Goal: Transaction & Acquisition: Purchase product/service

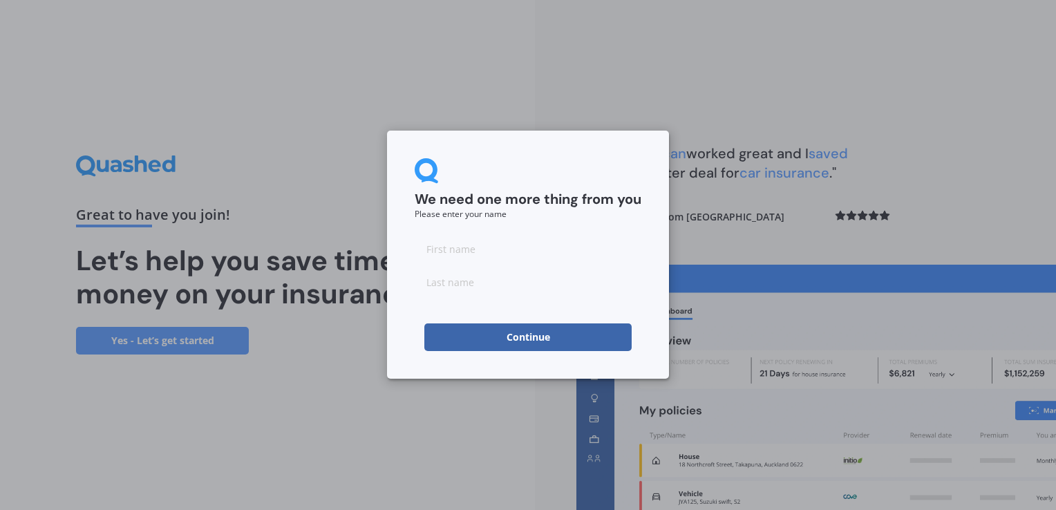
click at [467, 255] on input at bounding box center [528, 249] width 227 height 28
type input "[PERSON_NAME]"
click at [514, 331] on button "Continue" at bounding box center [528, 338] width 207 height 28
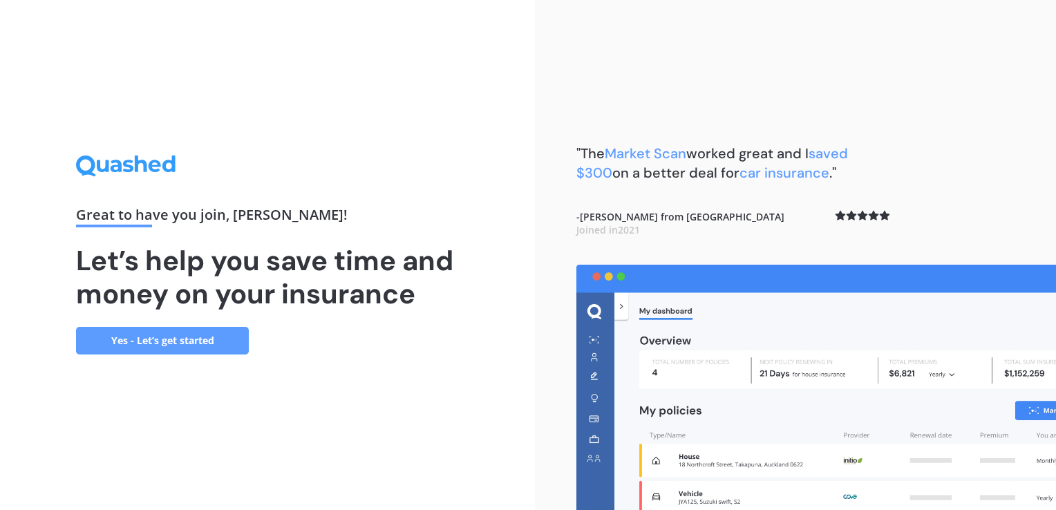
click at [156, 345] on link "Yes - Let’s get started" at bounding box center [162, 341] width 173 height 28
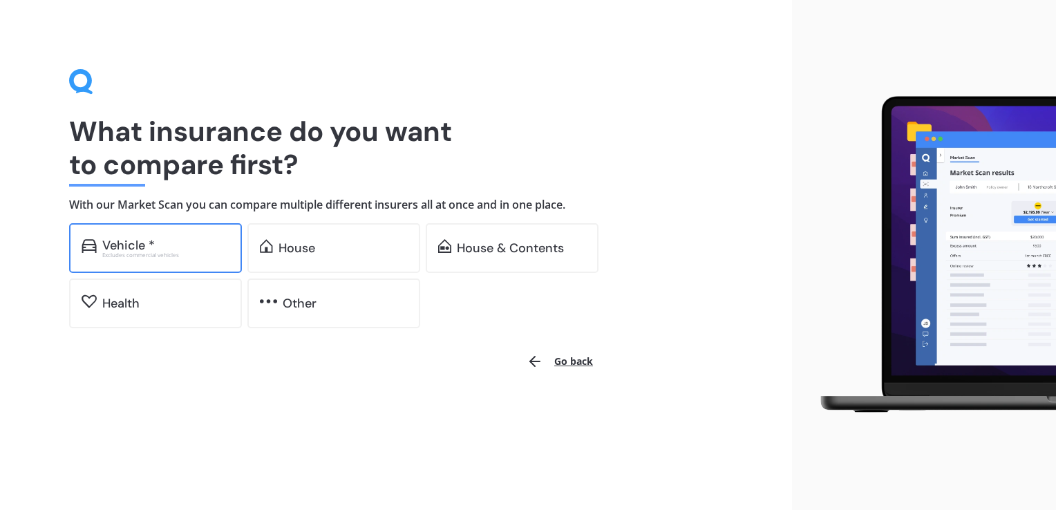
click at [133, 253] on div "Excludes commercial vehicles" at bounding box center [165, 255] width 127 height 6
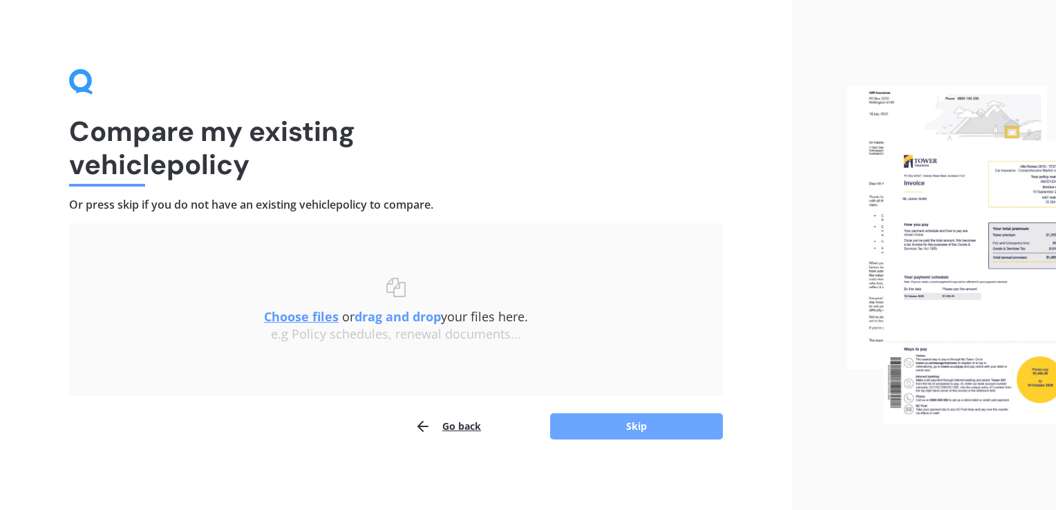
click at [639, 427] on button "Skip" at bounding box center [636, 426] width 173 height 26
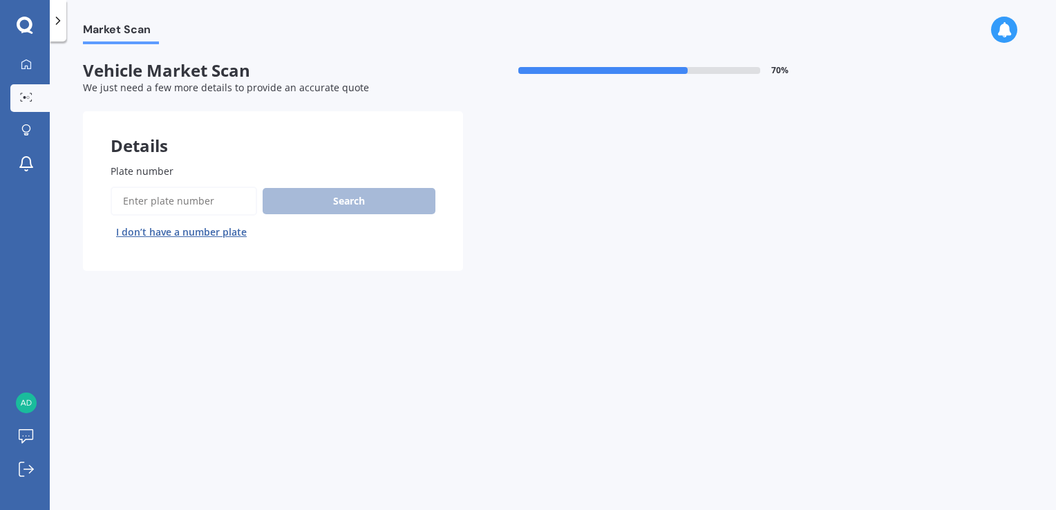
click at [160, 198] on input "Plate number" at bounding box center [184, 201] width 147 height 29
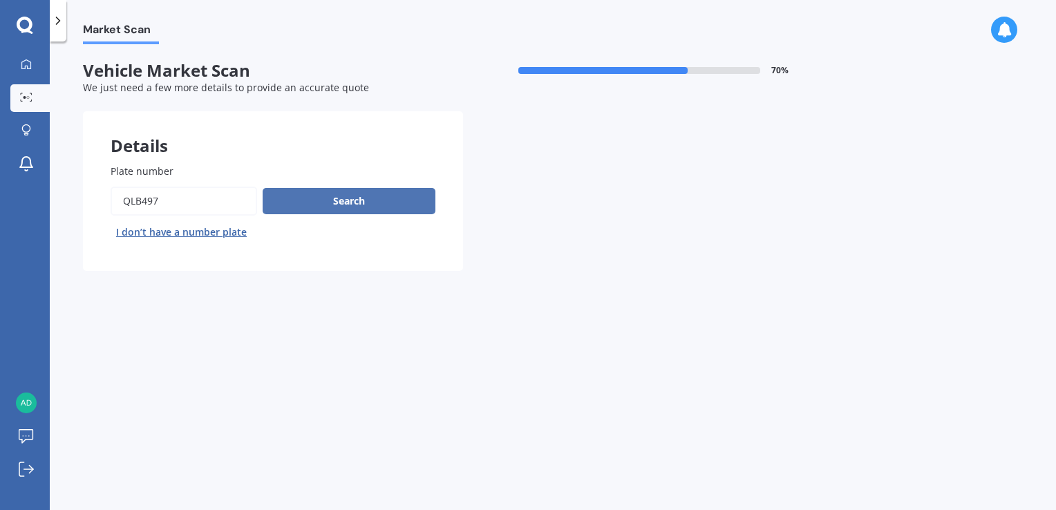
type input "qlb497"
click at [347, 190] on button "Search" at bounding box center [349, 201] width 173 height 26
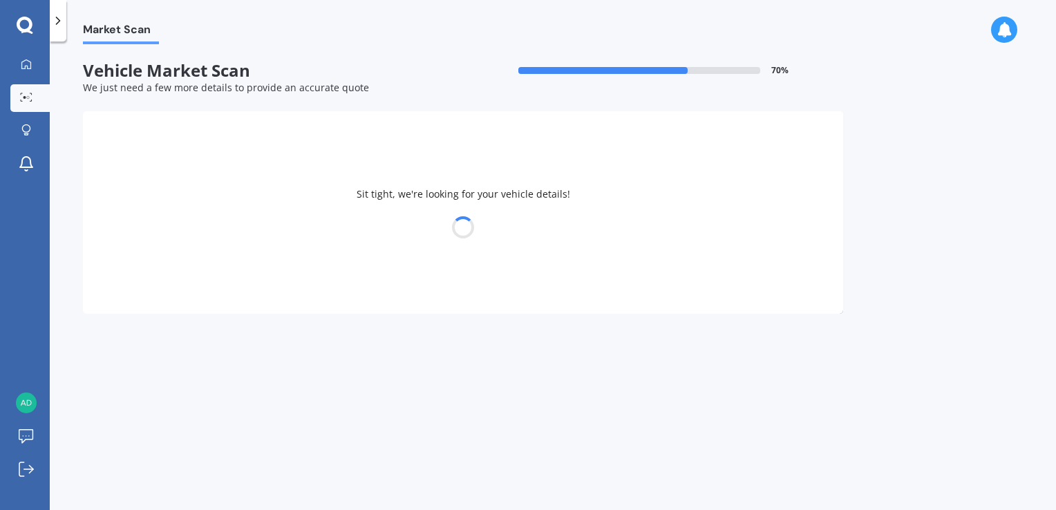
select select "NISSAN"
select select "NAVARA"
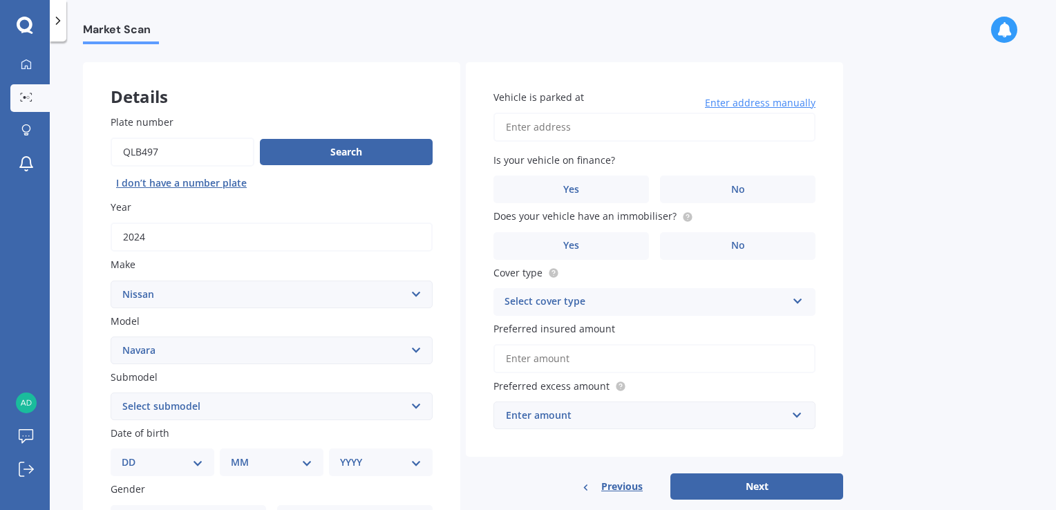
scroll to position [50, 0]
click at [572, 129] on input "Vehicle is parked at" at bounding box center [655, 126] width 322 height 29
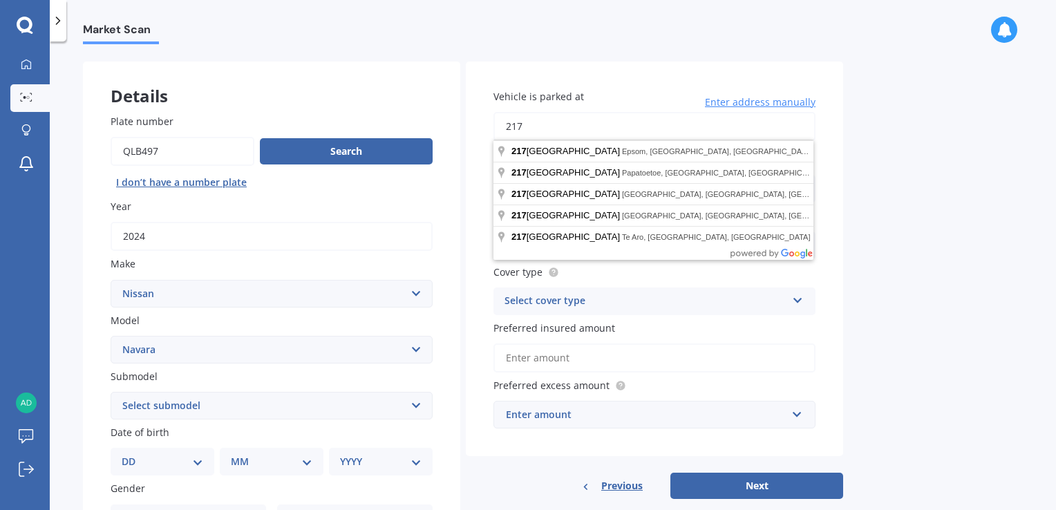
type input "[STREET_ADDRESS]"
select select "27"
select select "11"
select select "1984"
click at [920, 236] on div "Market Scan Vehicle Market Scan 70 % We just need a few more details to provide…" at bounding box center [553, 278] width 1007 height 469
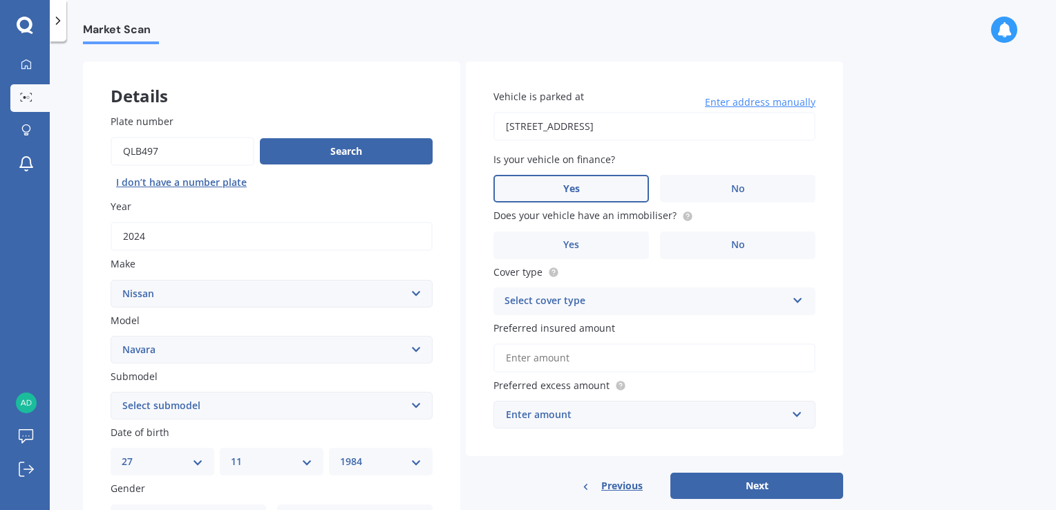
click at [575, 184] on span "Yes" at bounding box center [571, 189] width 17 height 12
click at [0, 0] on input "Yes" at bounding box center [0, 0] width 0 height 0
click at [738, 241] on span "No" at bounding box center [738, 245] width 14 height 12
click at [0, 0] on input "No" at bounding box center [0, 0] width 0 height 0
click at [799, 299] on icon at bounding box center [798, 298] width 12 height 10
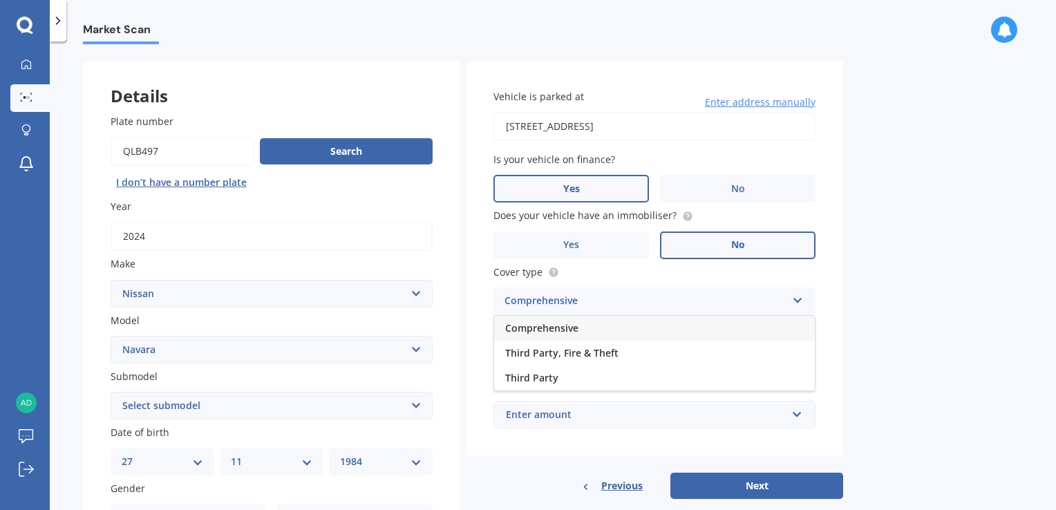
click at [552, 329] on span "Comprehensive" at bounding box center [541, 327] width 73 height 13
click at [796, 416] on input "text" at bounding box center [650, 415] width 310 height 26
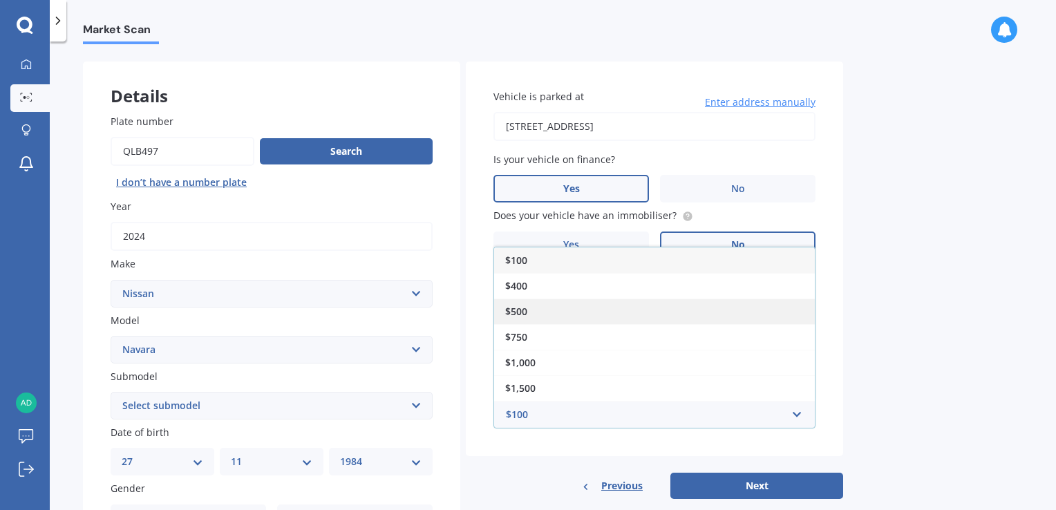
click at [532, 313] on div "$500" at bounding box center [654, 312] width 321 height 26
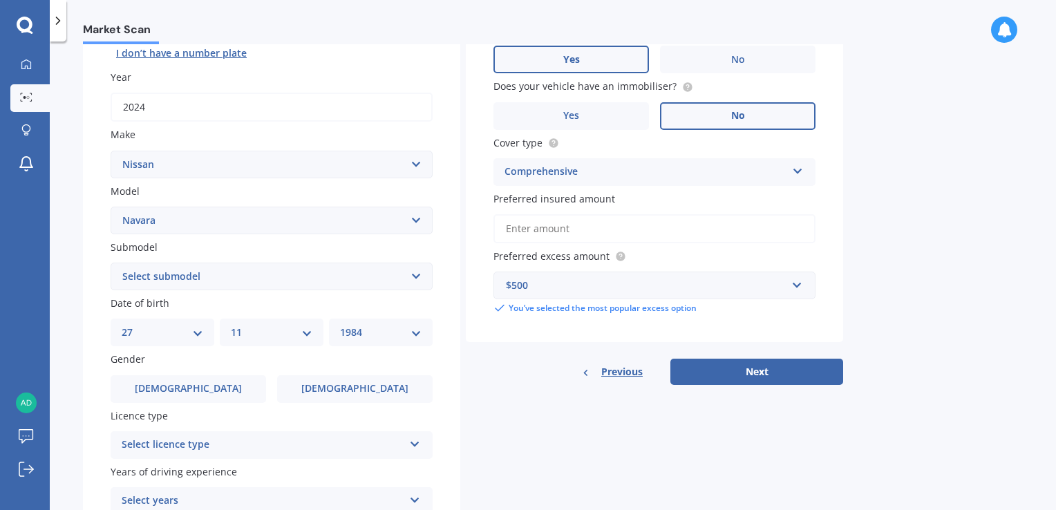
scroll to position [184, 0]
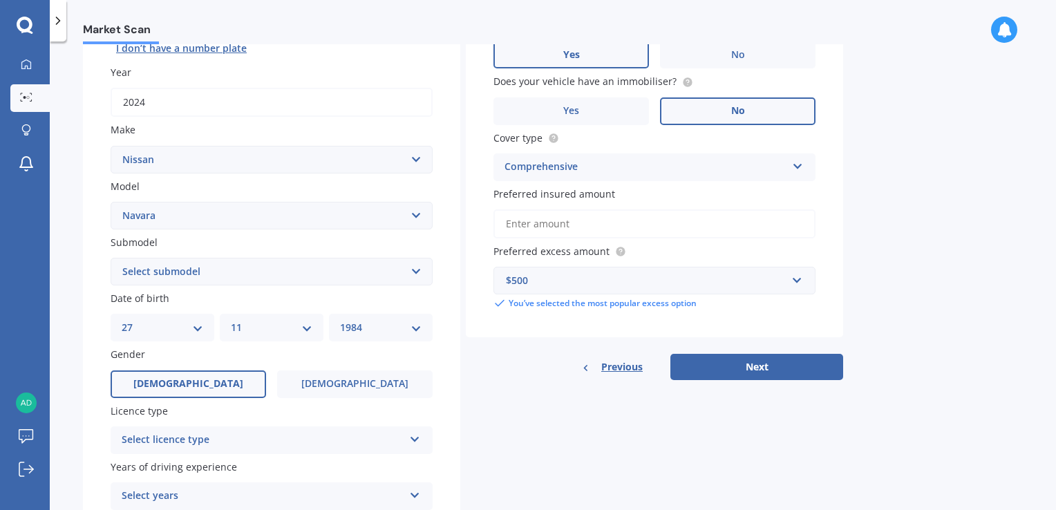
click at [205, 384] on label "[DEMOGRAPHIC_DATA]" at bounding box center [189, 385] width 156 height 28
click at [0, 0] on input "[DEMOGRAPHIC_DATA]" at bounding box center [0, 0] width 0 height 0
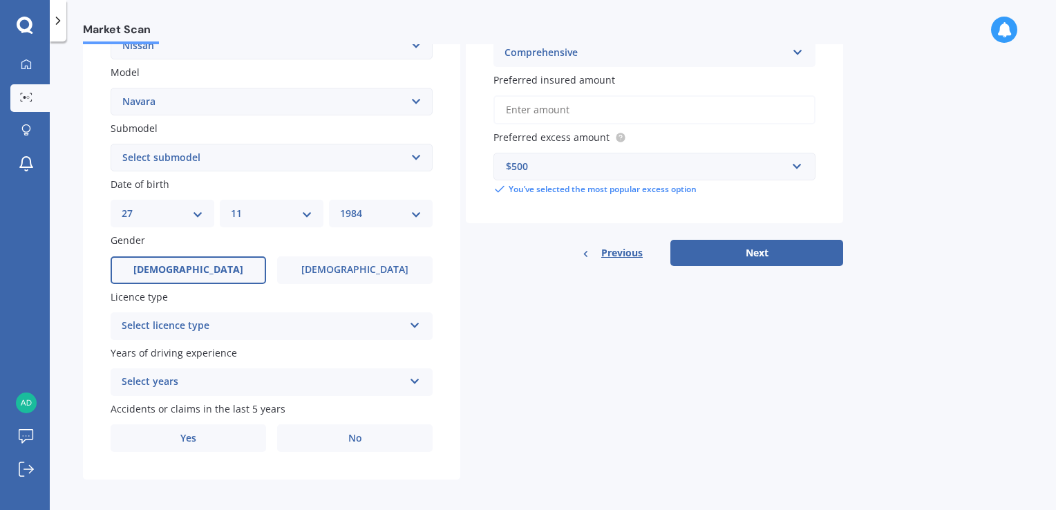
click at [412, 326] on icon at bounding box center [415, 323] width 12 height 10
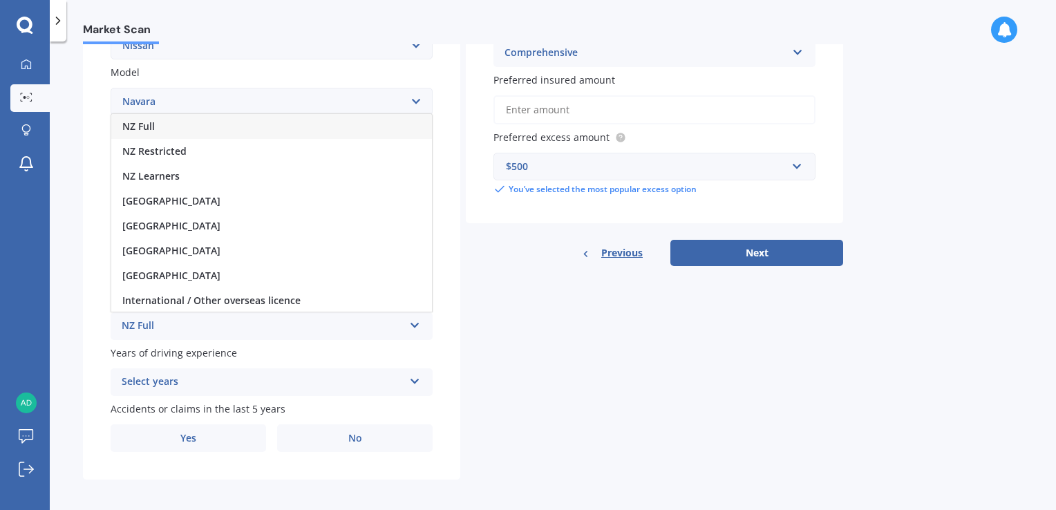
click at [140, 124] on span "NZ Full" at bounding box center [138, 126] width 32 height 13
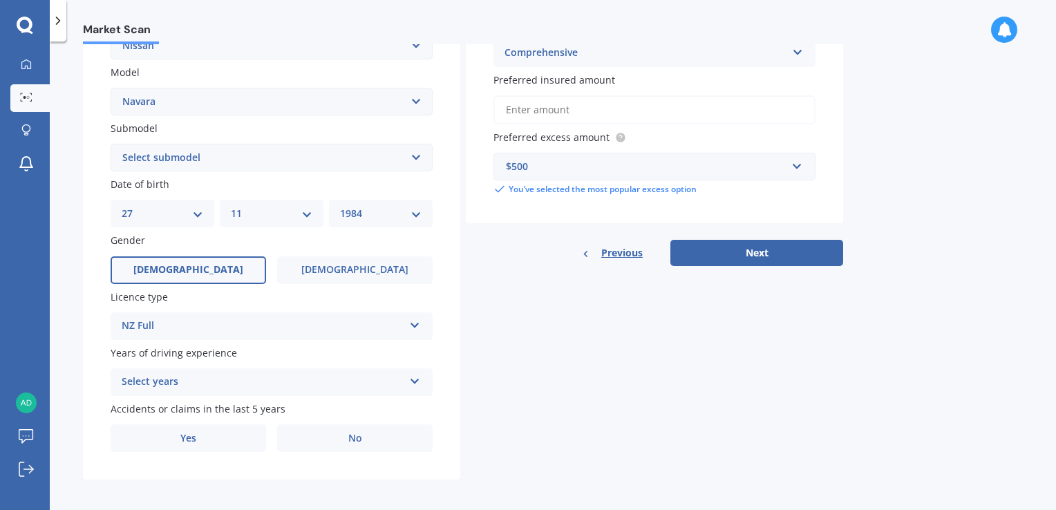
click at [416, 388] on div "Select years 5 or more years 4 years 3 years 2 years 1 year" at bounding box center [272, 383] width 322 height 28
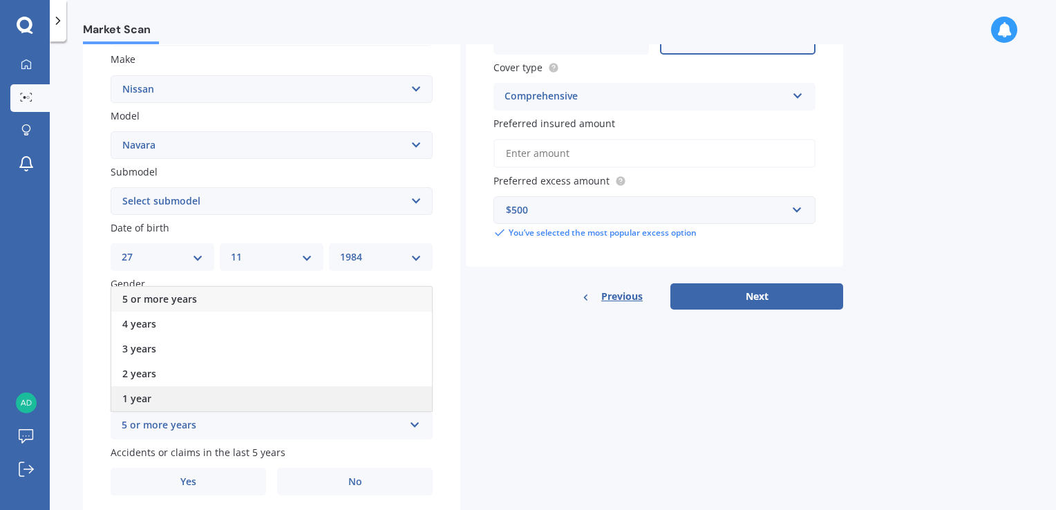
scroll to position [253, 0]
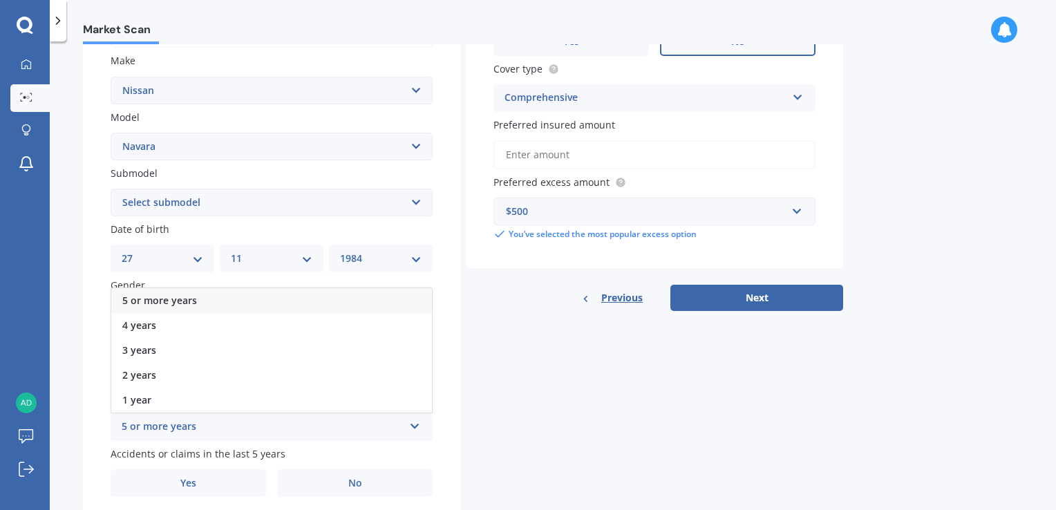
click at [169, 299] on span "5 or more years" at bounding box center [159, 300] width 75 height 13
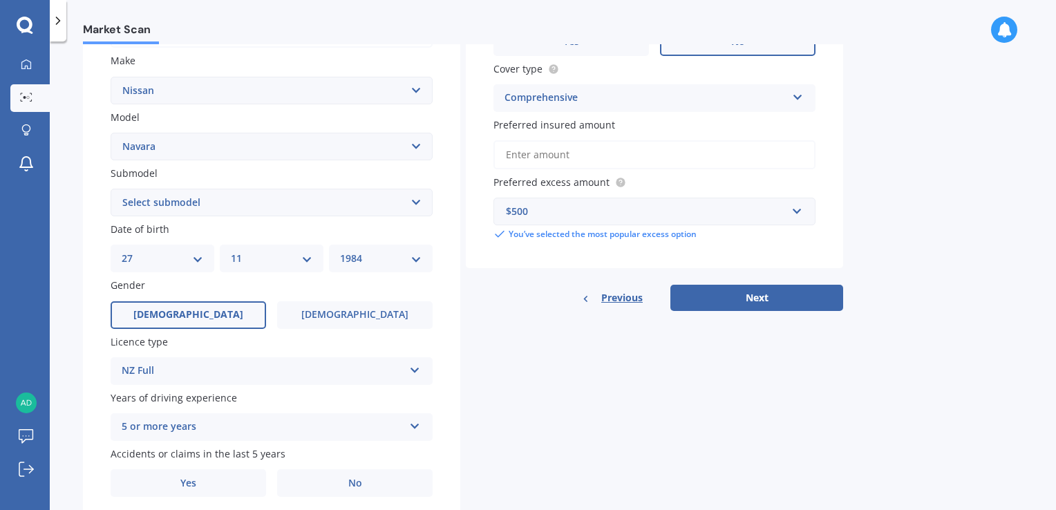
scroll to position [304, 0]
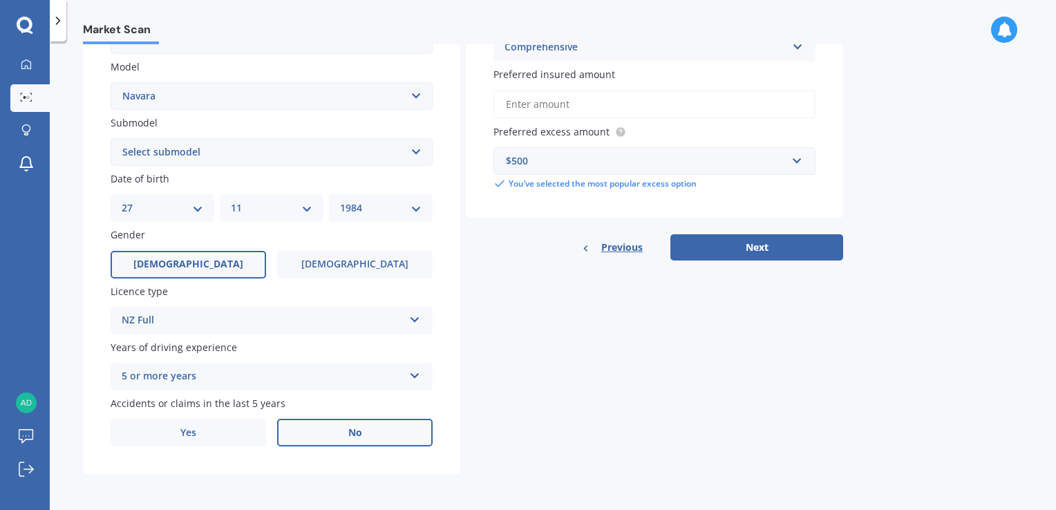
click at [362, 436] on label "No" at bounding box center [355, 433] width 156 height 28
click at [0, 0] on input "No" at bounding box center [0, 0] width 0 height 0
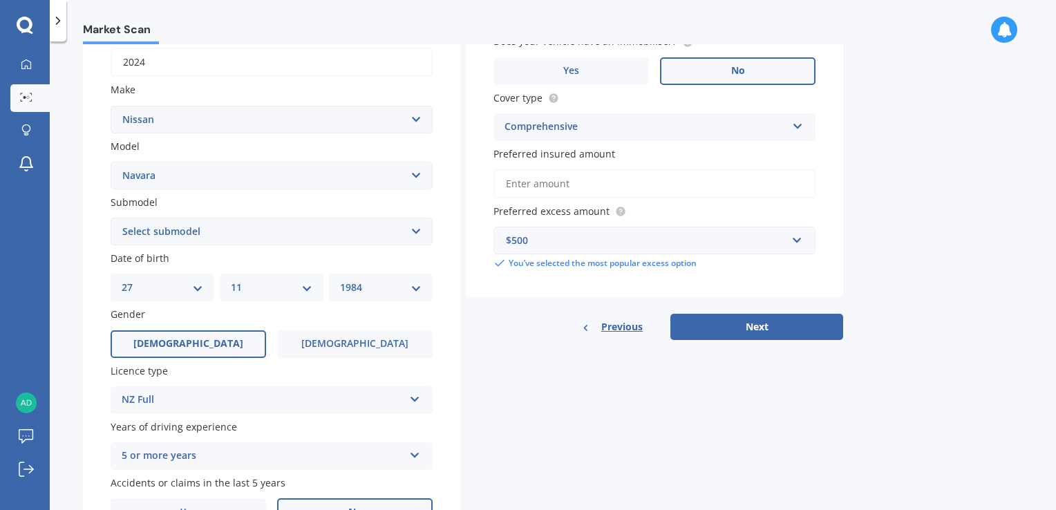
scroll to position [225, 0]
click at [756, 320] on button "Next" at bounding box center [757, 326] width 173 height 26
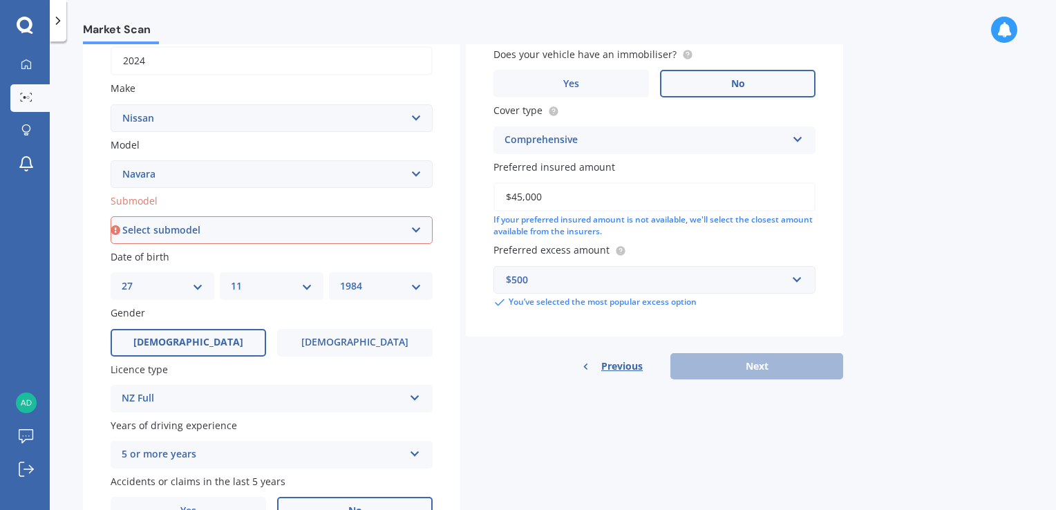
scroll to position [0, 0]
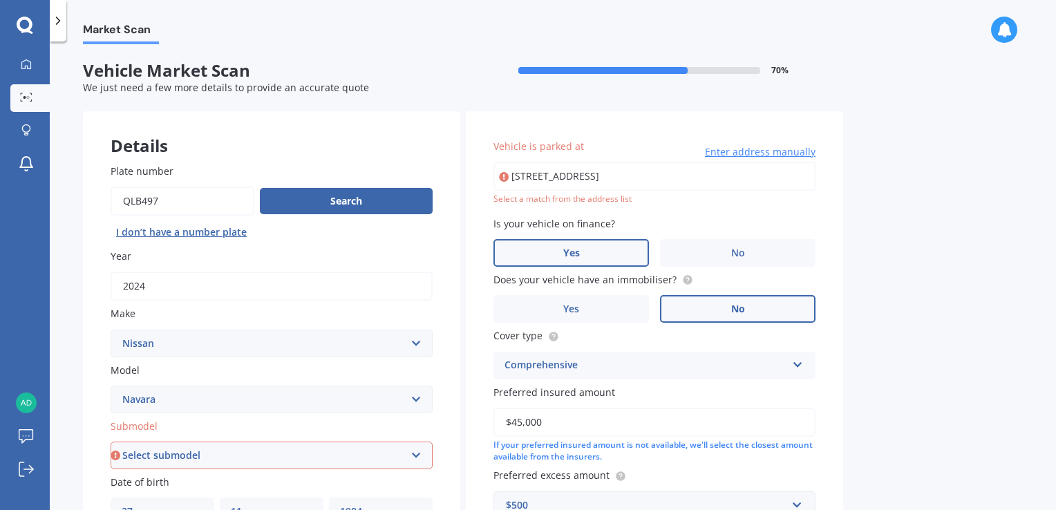
type input "$45,000"
click at [417, 453] on select "Select submodel (All other models) 2.5 4WD Diesel Turbo 2.5 4WD MT Diesel Turbo…" at bounding box center [272, 456] width 322 height 28
select select "ST"
click at [111, 442] on select "Select submodel (All other models) 2.5 4WD Diesel Turbo 2.5 4WD MT Diesel Turbo…" at bounding box center [272, 456] width 322 height 28
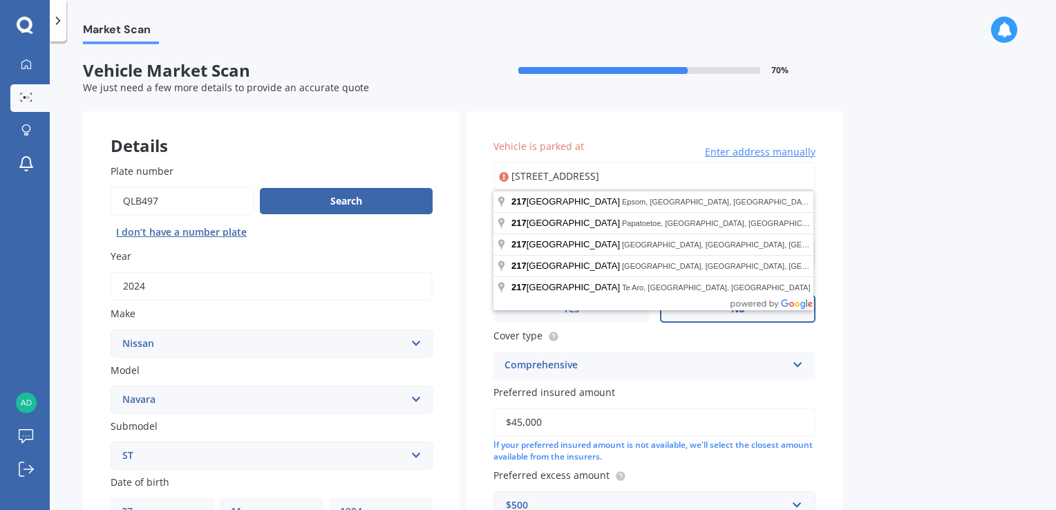
click at [616, 181] on input "[STREET_ADDRESS]" at bounding box center [655, 176] width 322 height 29
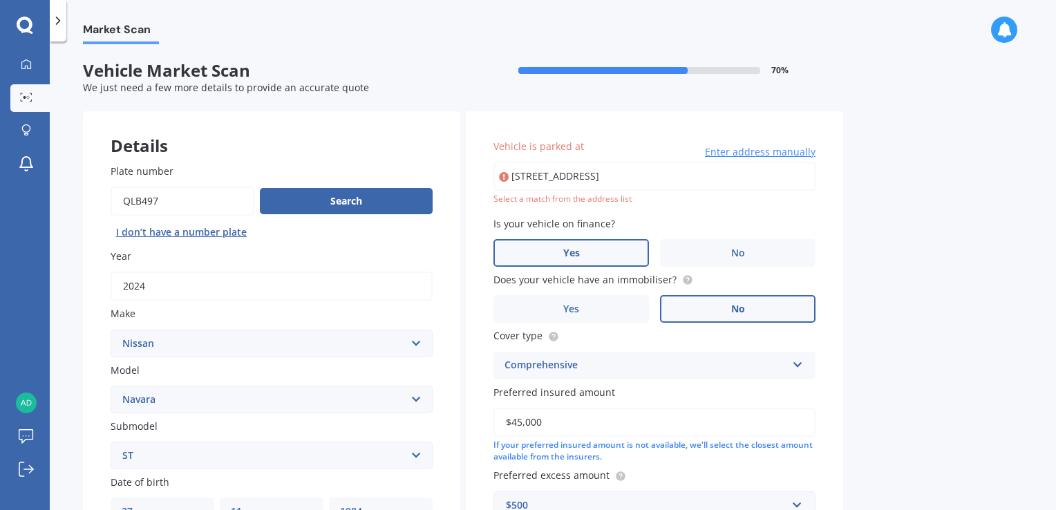
click at [920, 232] on div "Market Scan Vehicle Market Scan 70 % We just need a few more details to provide…" at bounding box center [553, 278] width 1007 height 469
click at [731, 173] on input "[STREET_ADDRESS]" at bounding box center [655, 176] width 322 height 29
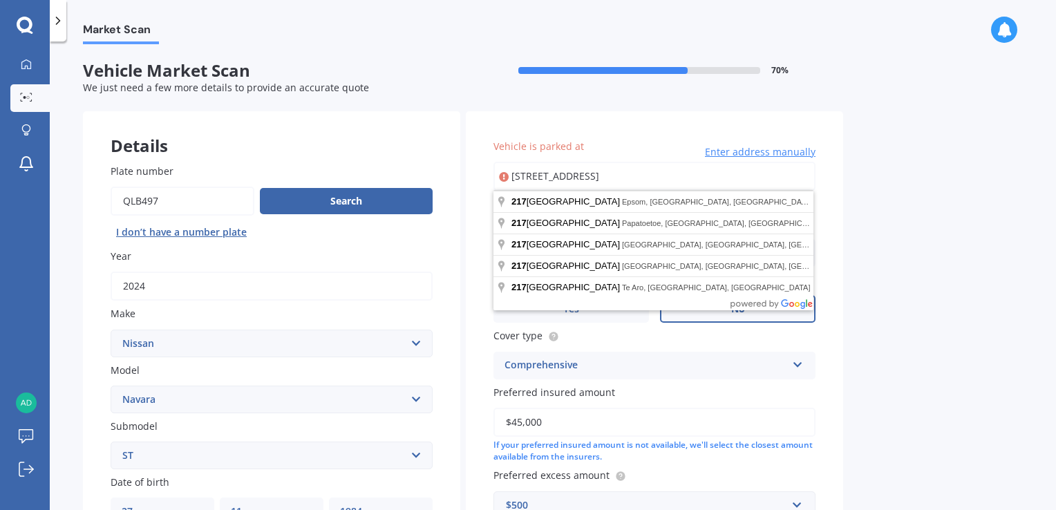
click at [622, 176] on input "[STREET_ADDRESS]" at bounding box center [655, 176] width 322 height 29
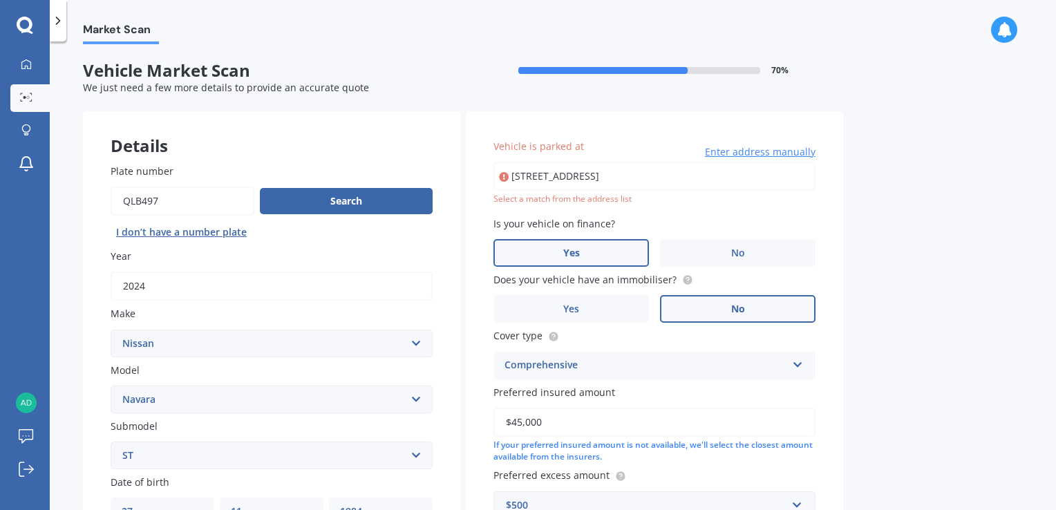
type input "[STREET_ADDRESS]"
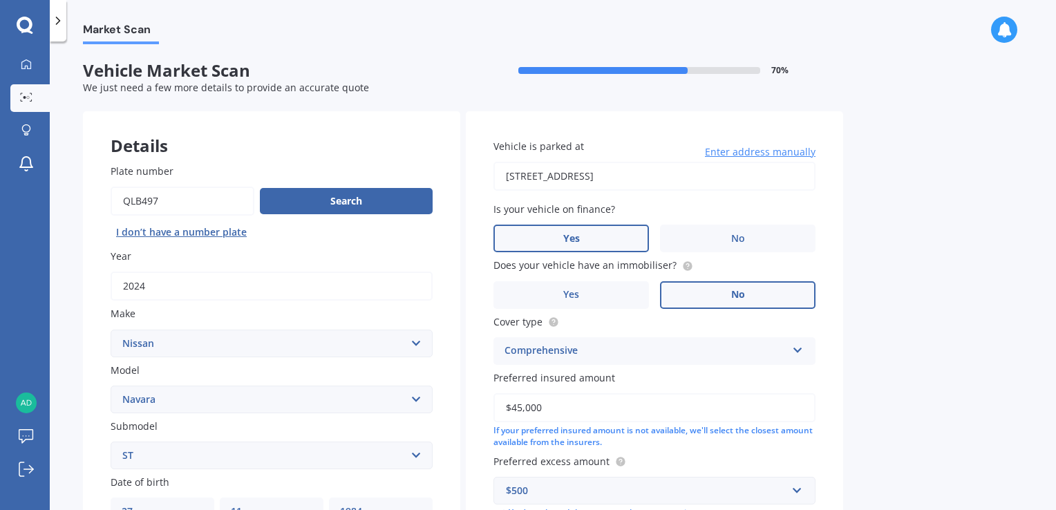
scroll to position [304, 0]
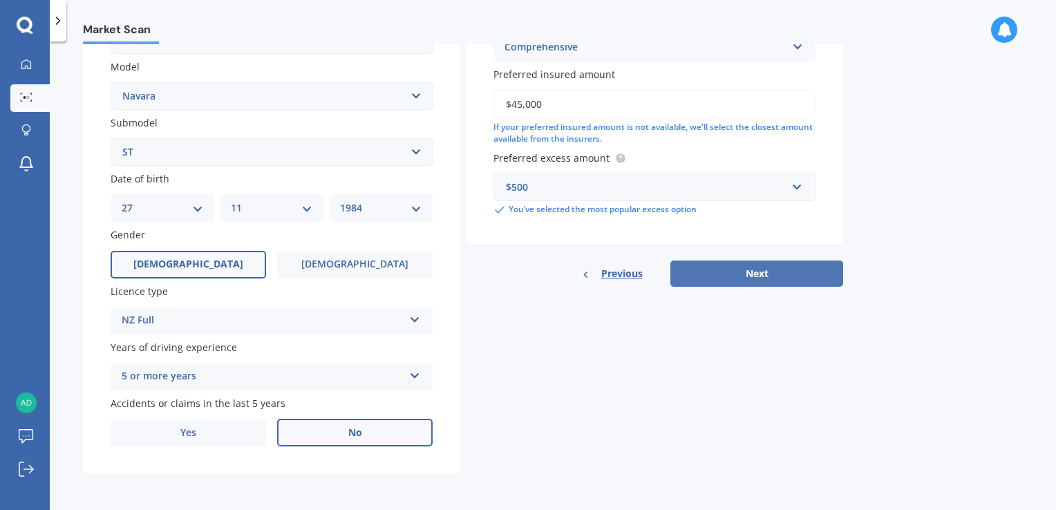
click at [765, 285] on button "Next" at bounding box center [757, 274] width 173 height 26
select select "27"
select select "11"
select select "1984"
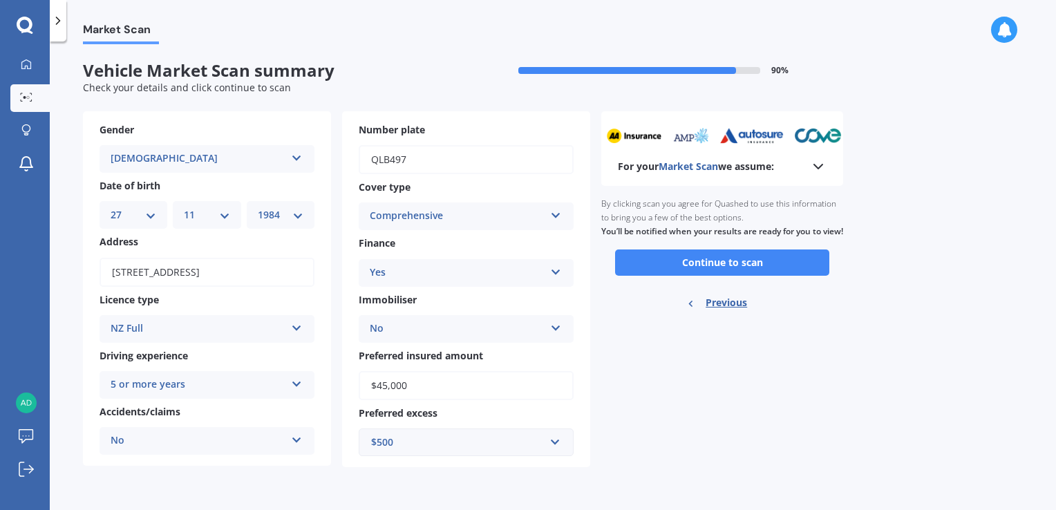
scroll to position [0, 0]
click at [727, 274] on button "Continue to scan" at bounding box center [722, 263] width 214 height 26
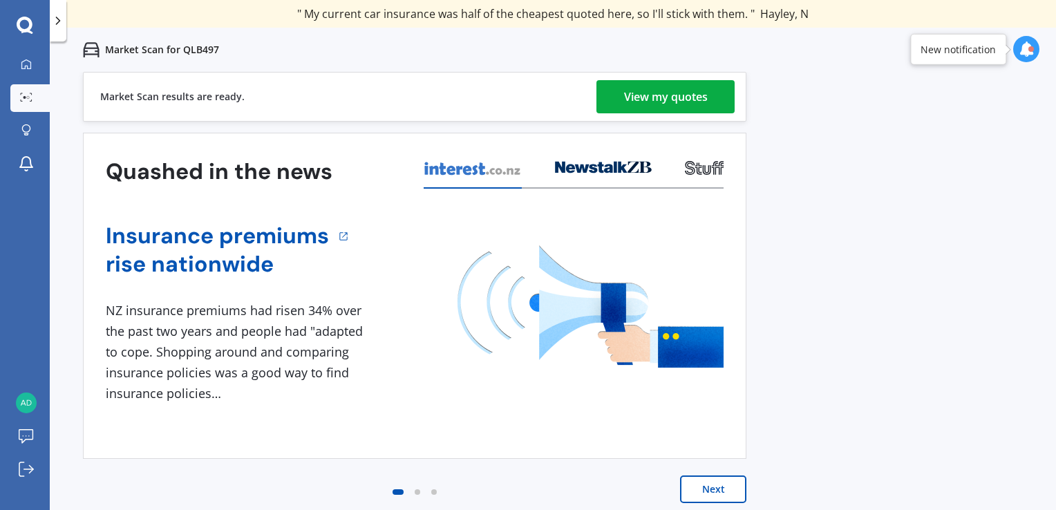
click at [711, 485] on button "Next" at bounding box center [713, 490] width 66 height 28
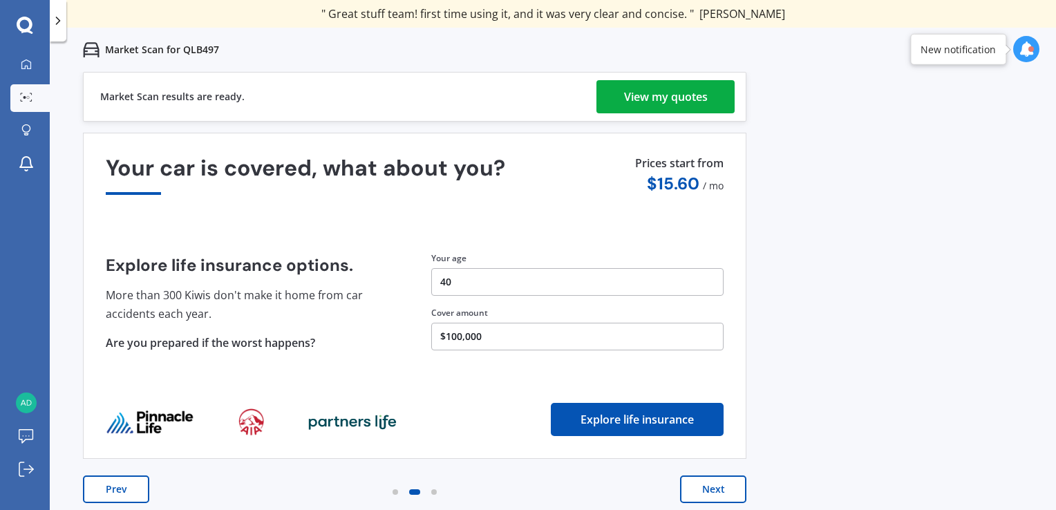
click at [708, 496] on button "Next" at bounding box center [713, 490] width 66 height 28
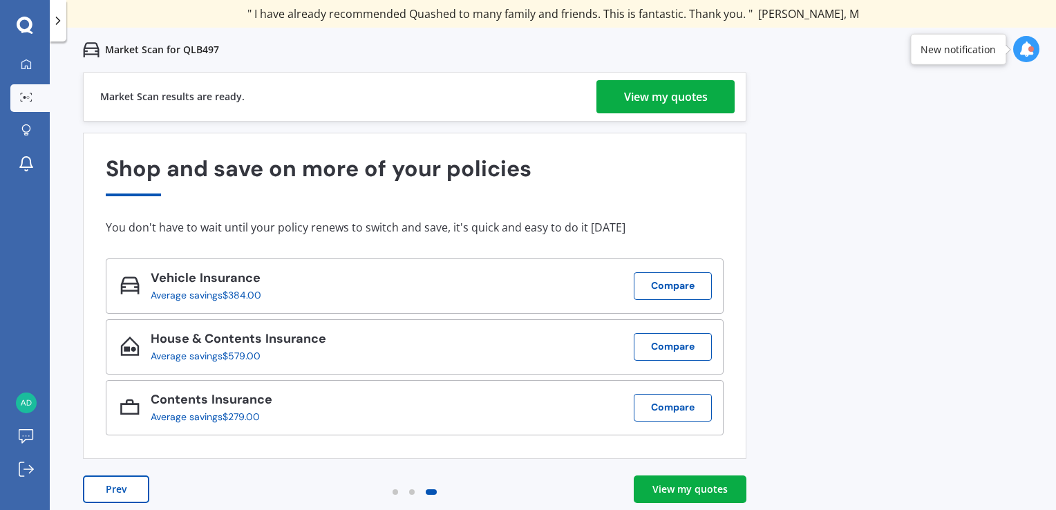
click at [657, 105] on div "View my quotes" at bounding box center [666, 96] width 84 height 33
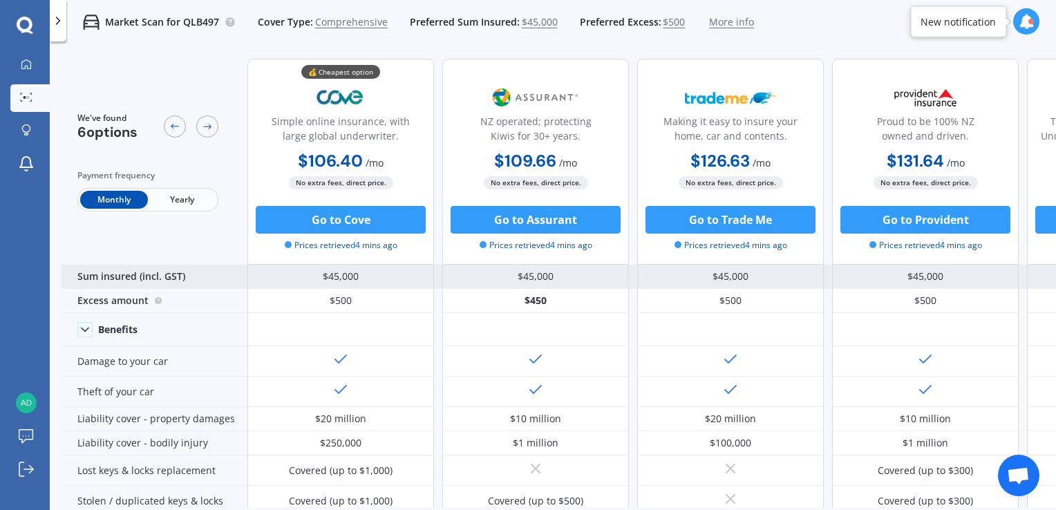
click at [371, 286] on div "$45,000" at bounding box center [341, 277] width 187 height 24
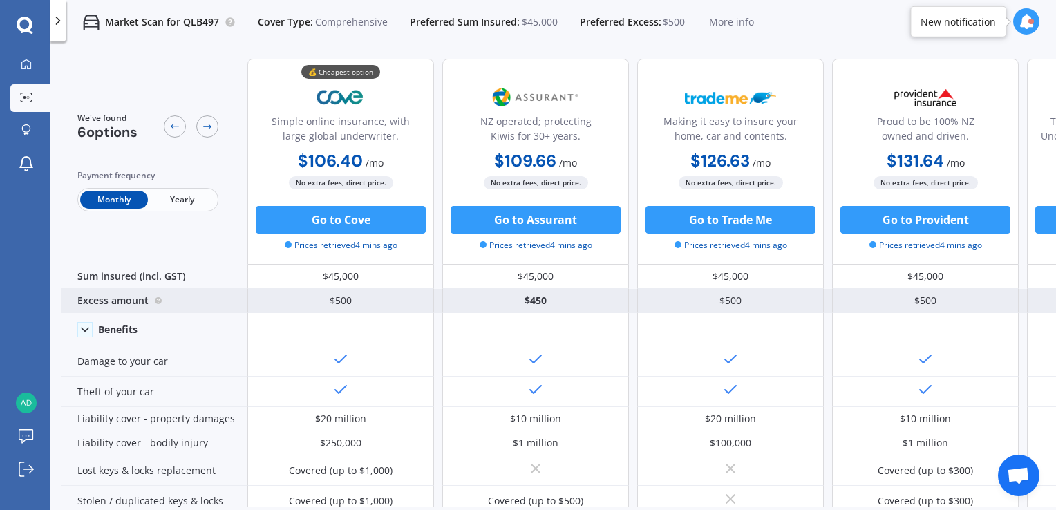
drag, startPoint x: 221, startPoint y: 470, endPoint x: 211, endPoint y: 303, distance: 167.6
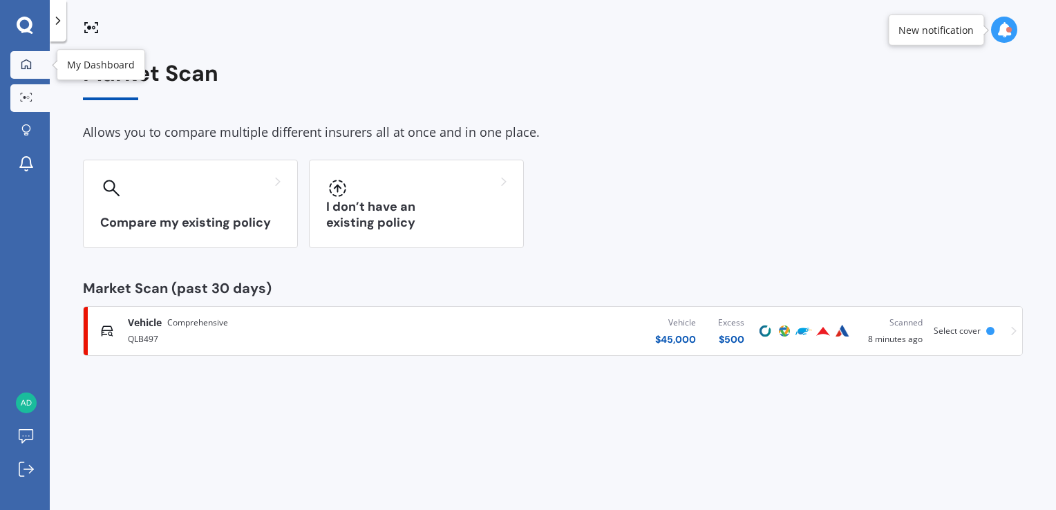
click at [23, 68] on icon at bounding box center [26, 64] width 11 height 11
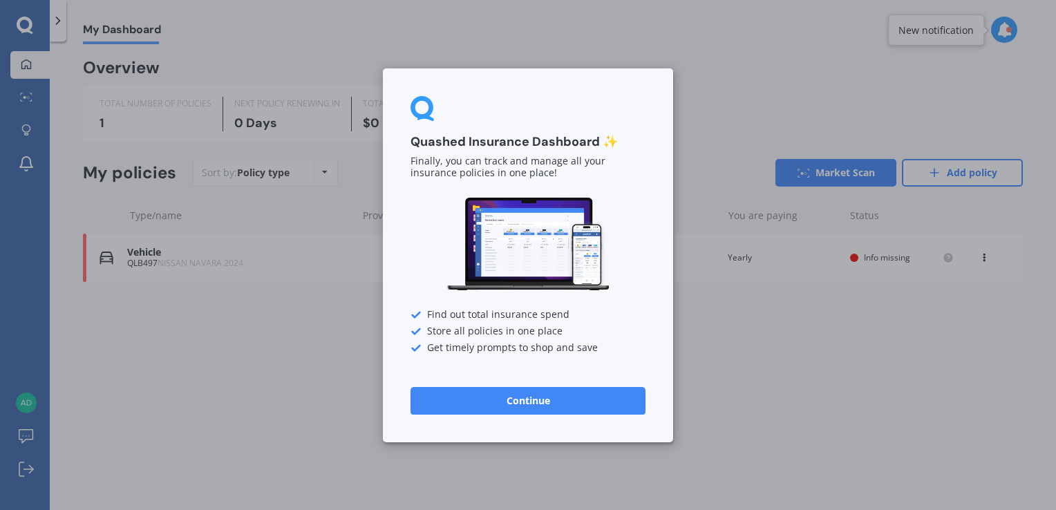
click at [514, 397] on button "Continue" at bounding box center [528, 400] width 235 height 28
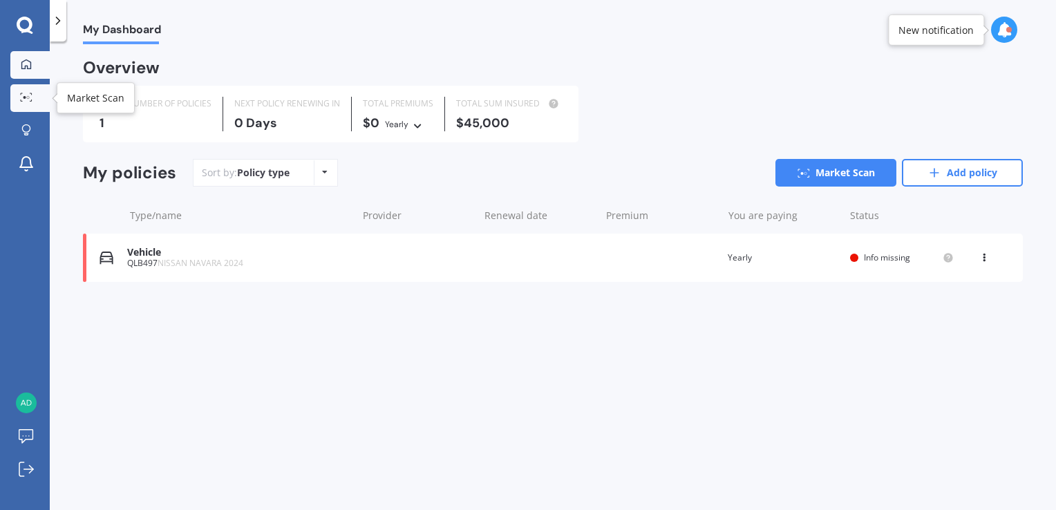
click at [28, 96] on circle at bounding box center [28, 97] width 3 height 3
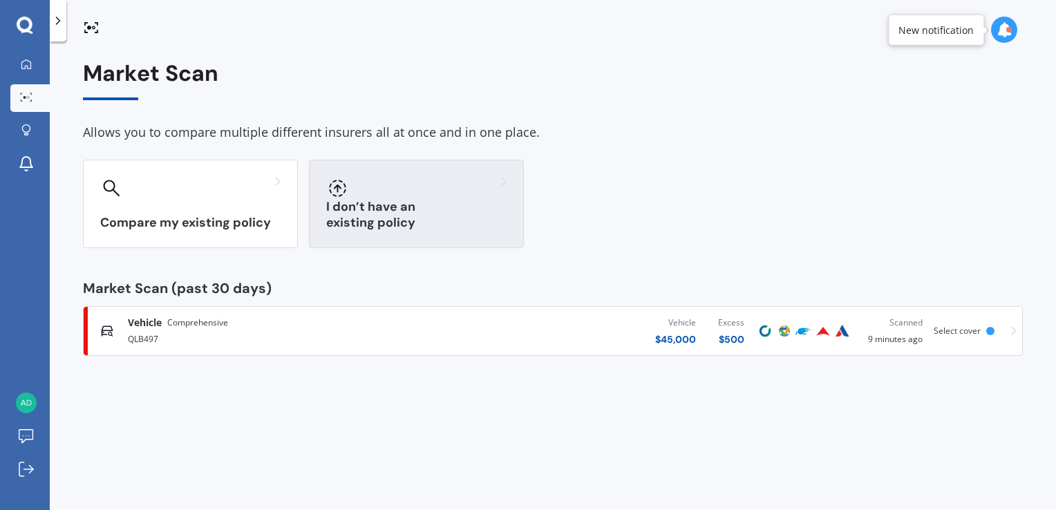
click at [426, 218] on h3 "I don’t have an existing policy" at bounding box center [416, 215] width 180 height 32
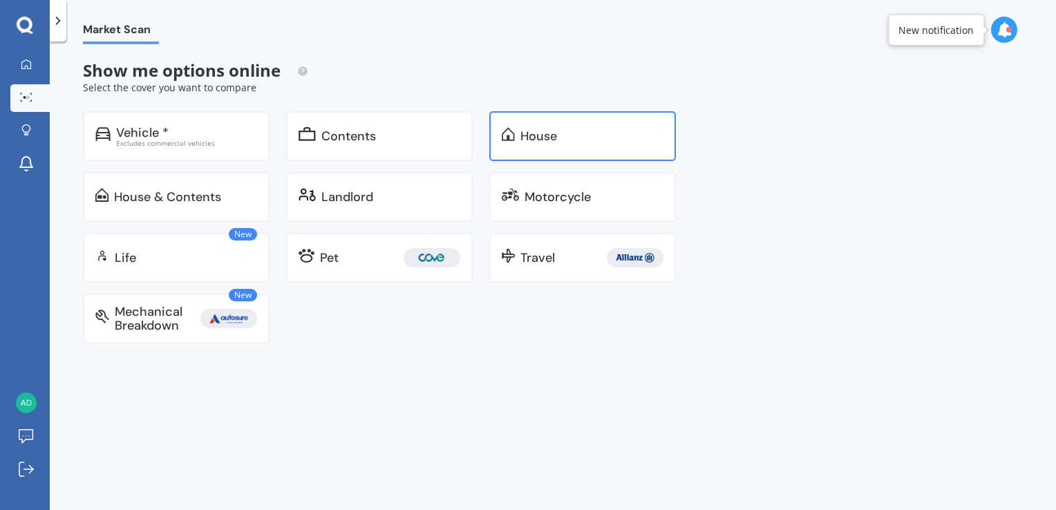
click at [548, 151] on div "House" at bounding box center [582, 136] width 187 height 50
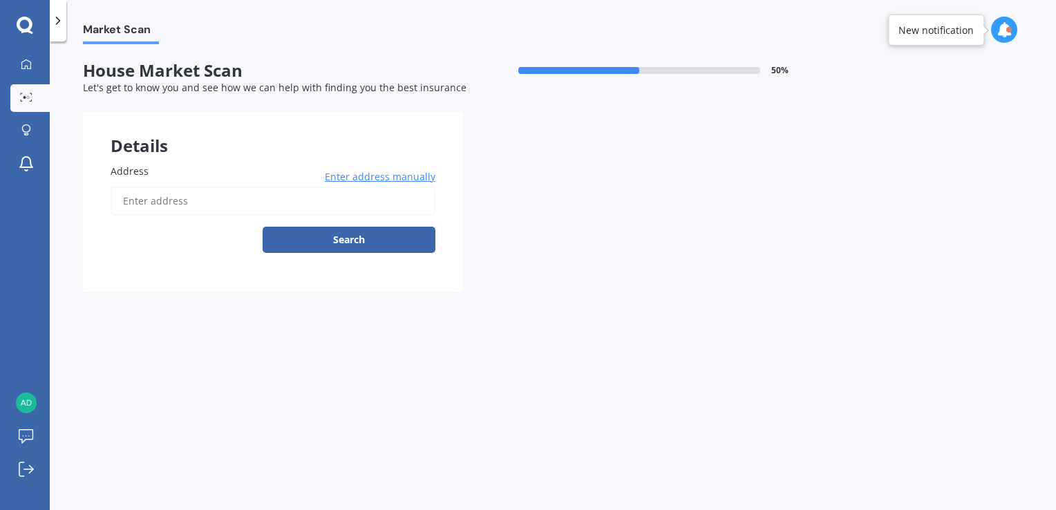
click at [164, 203] on input "Address" at bounding box center [273, 201] width 325 height 29
type input "[STREET_ADDRESS]"
